Goal: Find specific page/section: Find specific page/section

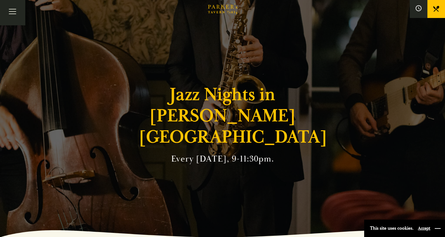
click at [437, 228] on button "button" at bounding box center [438, 228] width 6 height 6
click at [11, 12] on button "Toggle navigation" at bounding box center [12, 12] width 25 height 25
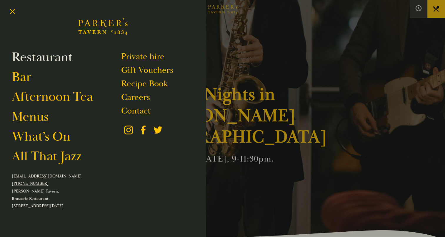
click at [28, 56] on link "Restaurant" at bounding box center [42, 57] width 61 height 16
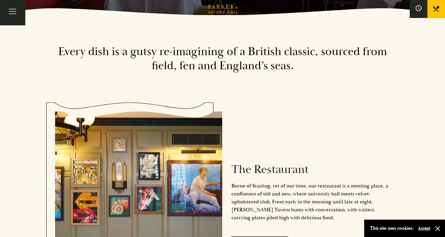
scroll to position [118, 0]
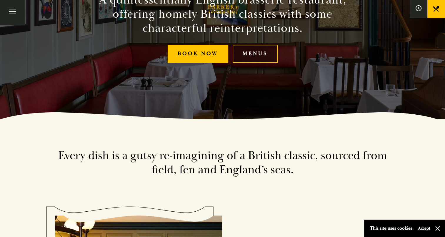
click at [255, 53] on link "Menus" at bounding box center [255, 54] width 45 height 18
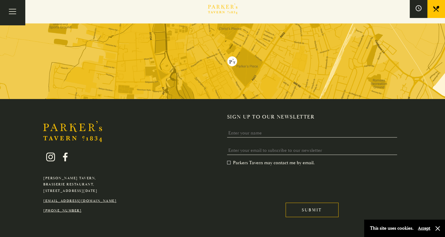
scroll to position [1134, 0]
